Goal: Task Accomplishment & Management: Use online tool/utility

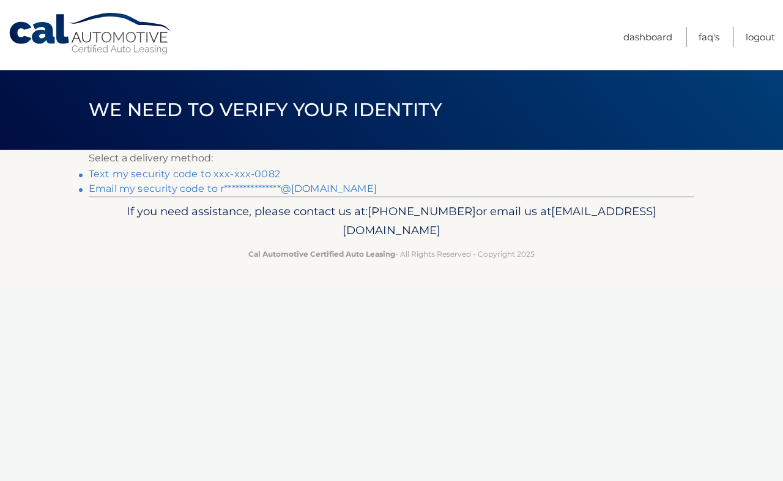
click at [168, 172] on link "Text my security code to xxx-xxx-0082" at bounding box center [184, 174] width 191 height 12
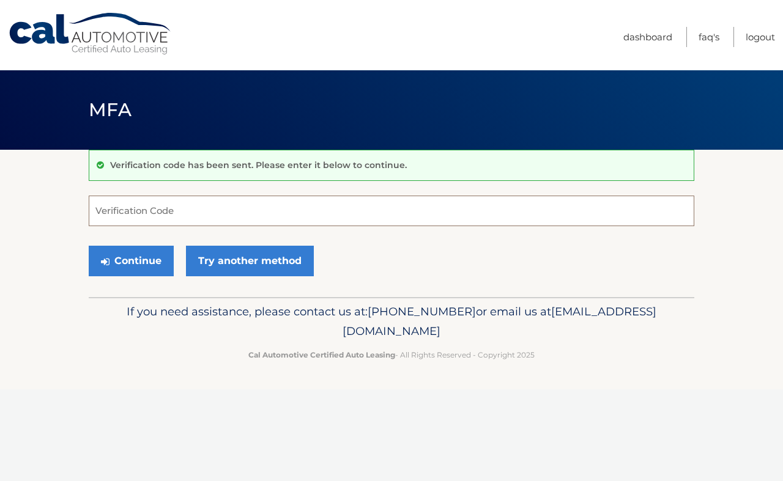
click at [161, 216] on input "Verification Code" at bounding box center [391, 211] width 605 height 31
type input "861561"
click at [131, 260] on button "Continue" at bounding box center [131, 261] width 85 height 31
click at [142, 273] on button "Continue" at bounding box center [131, 261] width 85 height 31
click at [144, 264] on button "Continue" at bounding box center [131, 261] width 85 height 31
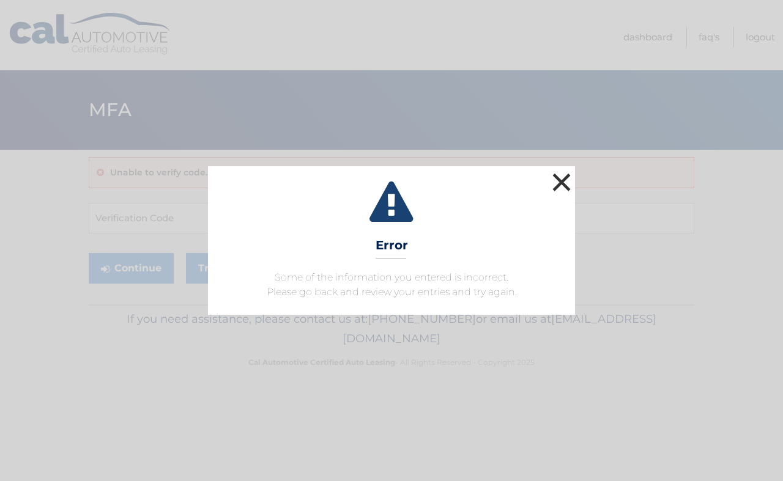
click at [564, 185] on button "×" at bounding box center [561, 182] width 24 height 24
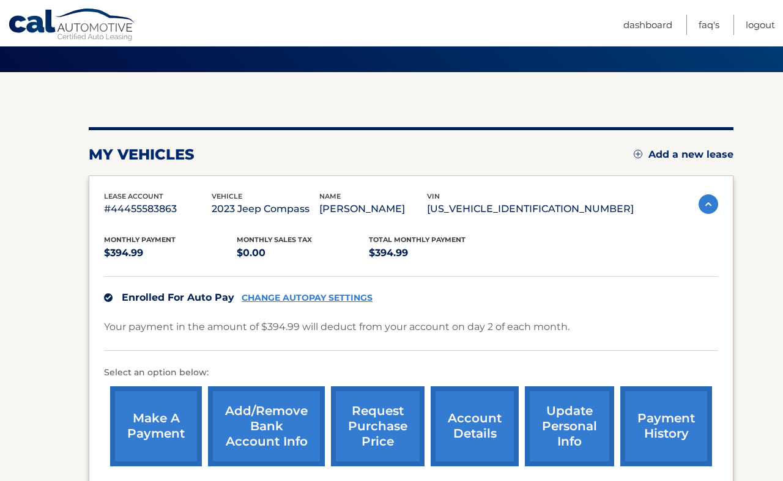
scroll to position [163, 0]
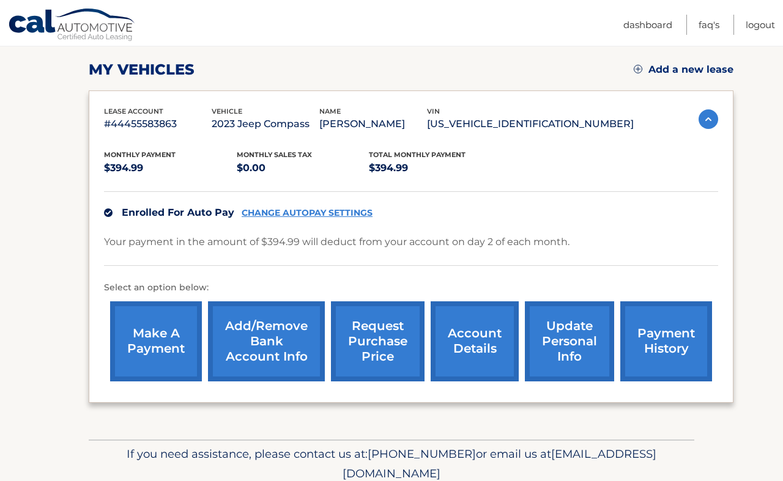
click at [155, 338] on link "make a payment" at bounding box center [156, 341] width 92 height 80
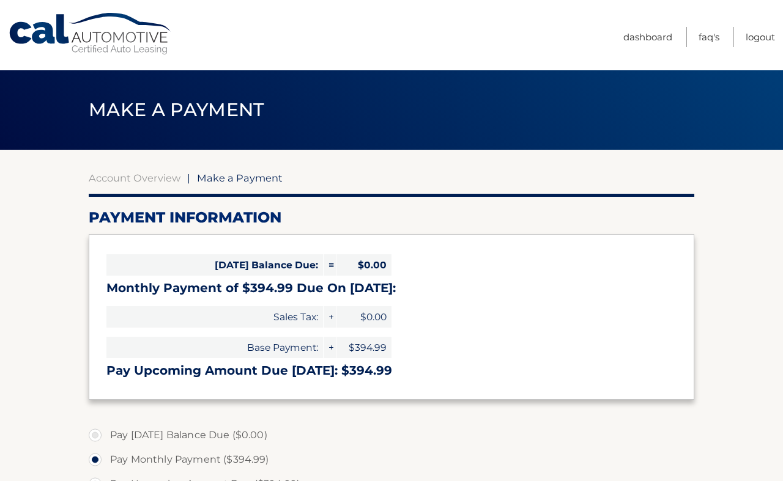
select select "ZGY2YjkyNjUtYjQ3OC00ZDQ0LThkNzUtNDJlMGJmMjBjYzlh"
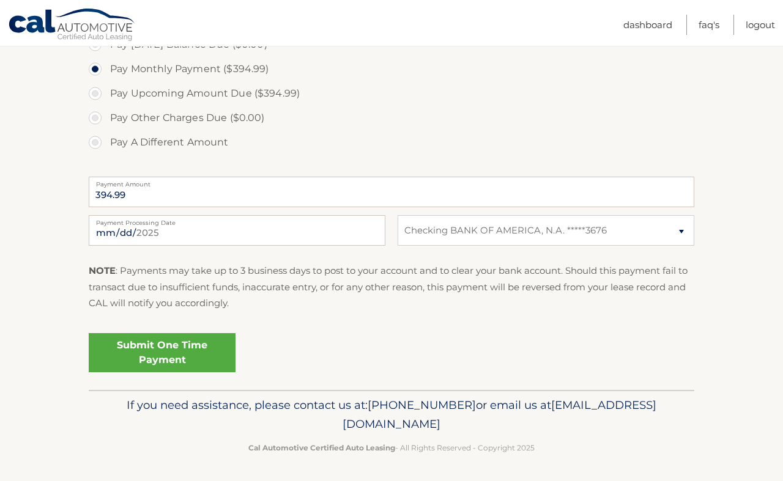
scroll to position [389, 0]
click at [194, 349] on link "Submit One Time Payment" at bounding box center [162, 353] width 147 height 39
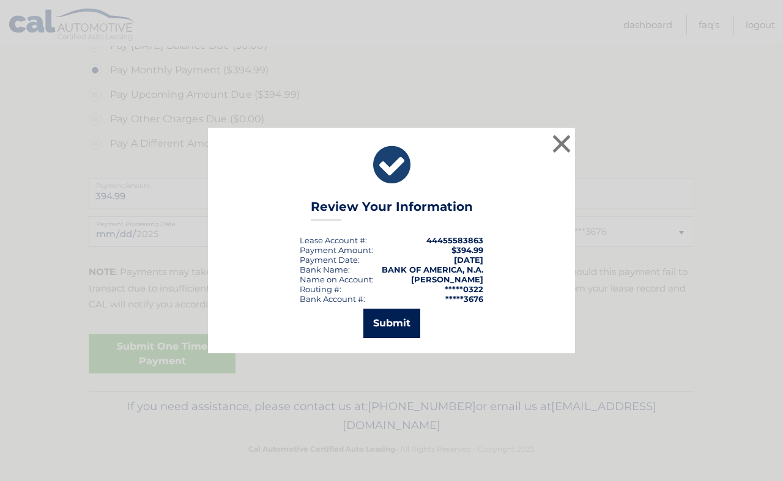
click at [404, 327] on button "Submit" at bounding box center [391, 323] width 57 height 29
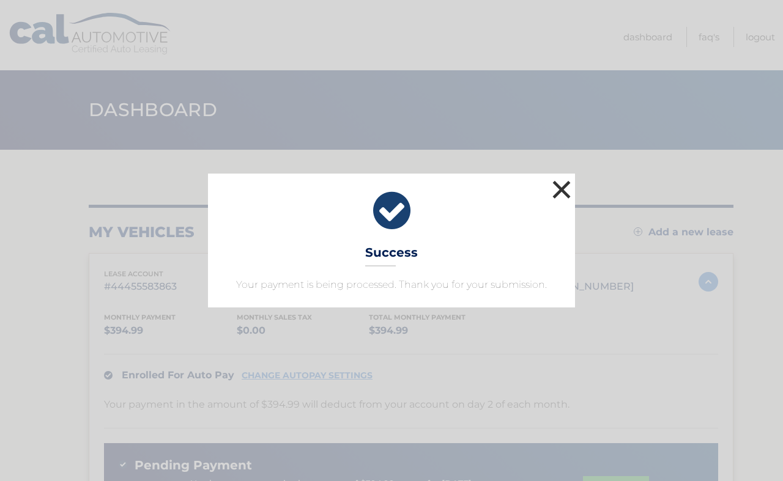
click at [559, 185] on button "×" at bounding box center [561, 189] width 24 height 24
